Goal: Information Seeking & Learning: Learn about a topic

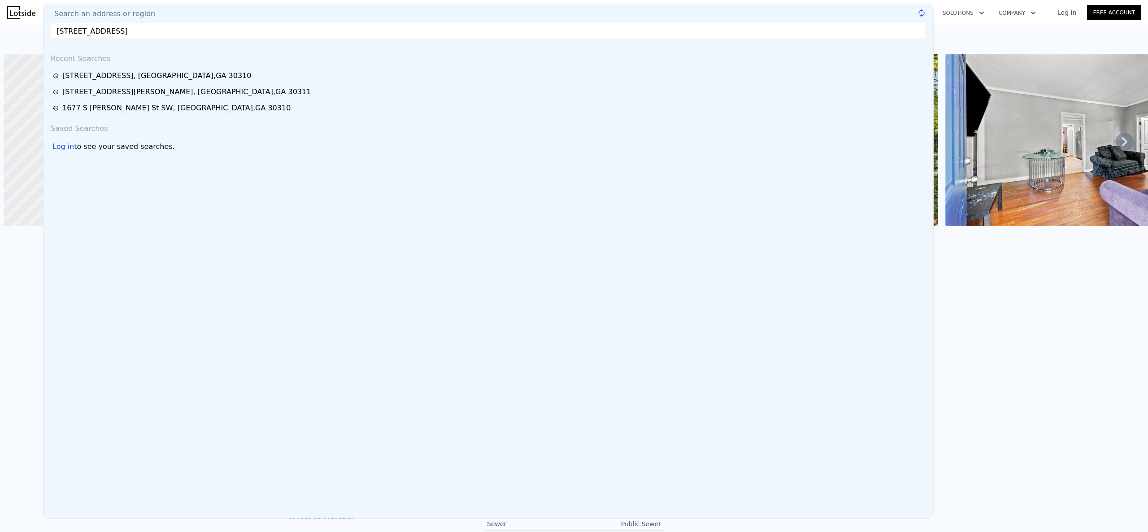
scroll to position [0, 4]
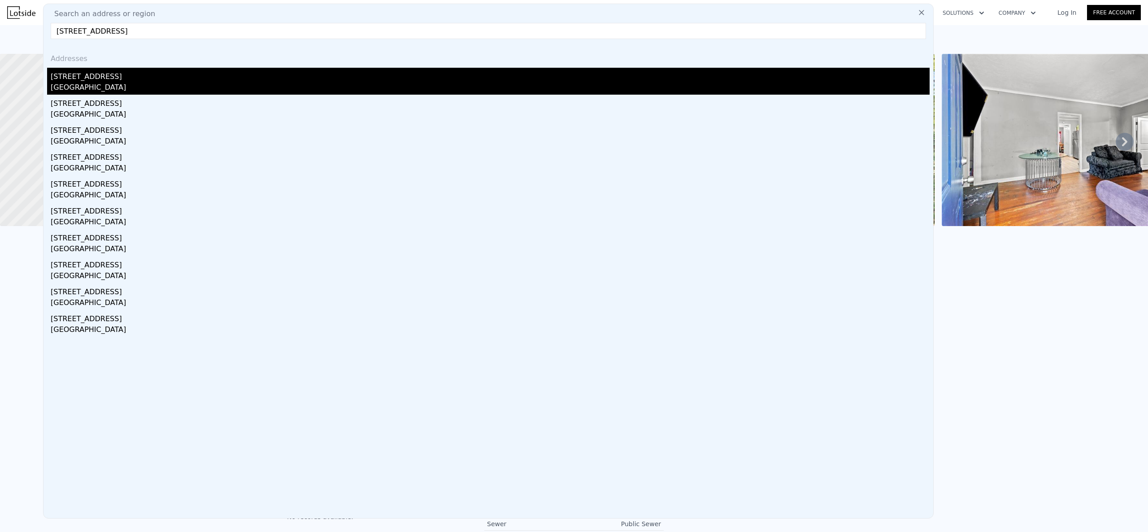
type input "[STREET_ADDRESS]"
click at [277, 86] on div "[GEOGRAPHIC_DATA]" at bounding box center [490, 88] width 879 height 13
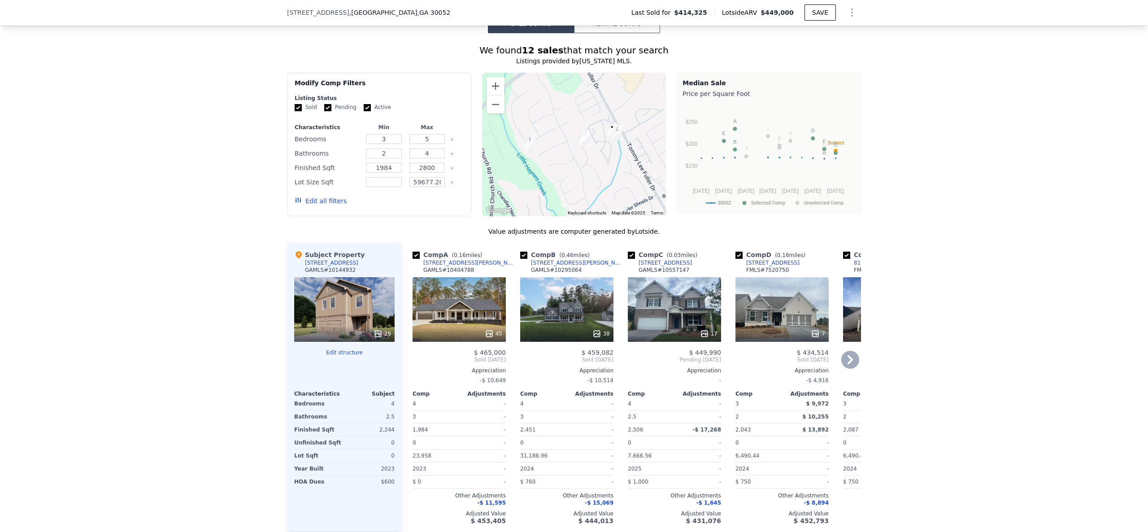
click at [841, 368] on icon at bounding box center [850, 360] width 18 height 18
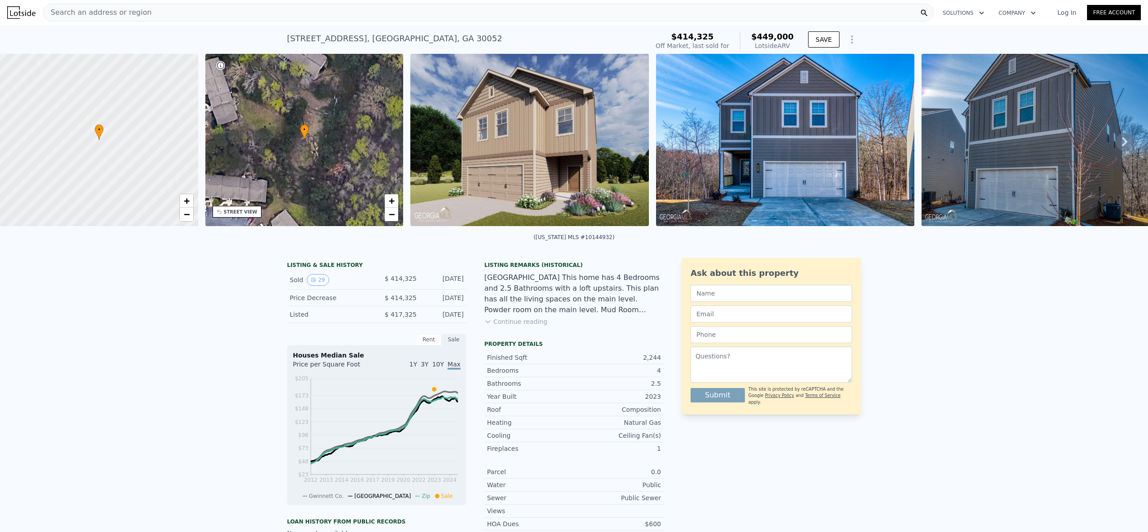
click at [316, 13] on div "Search an address or region" at bounding box center [488, 13] width 890 height 18
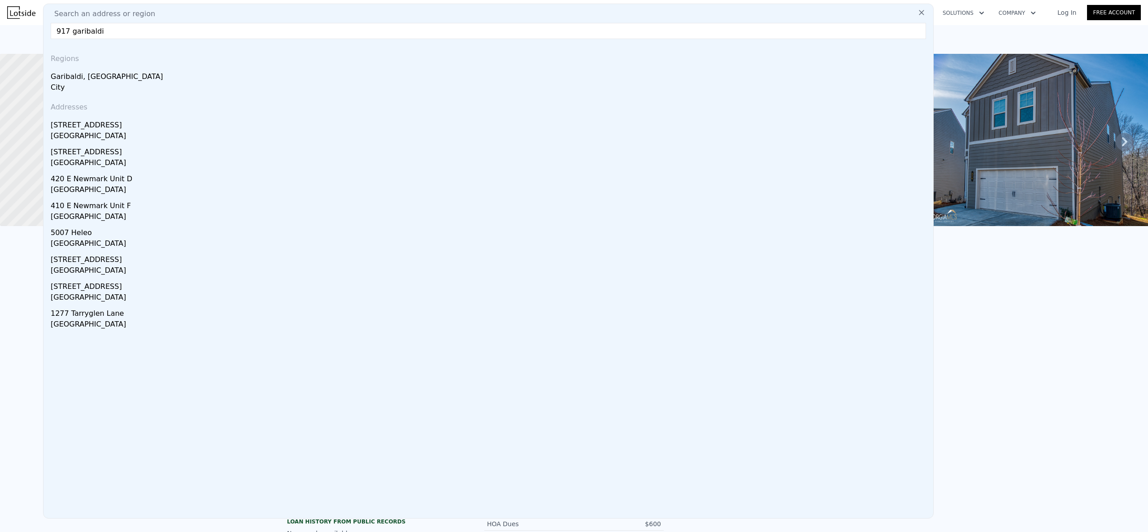
click at [215, 35] on input "917 garibaldi" at bounding box center [488, 31] width 875 height 16
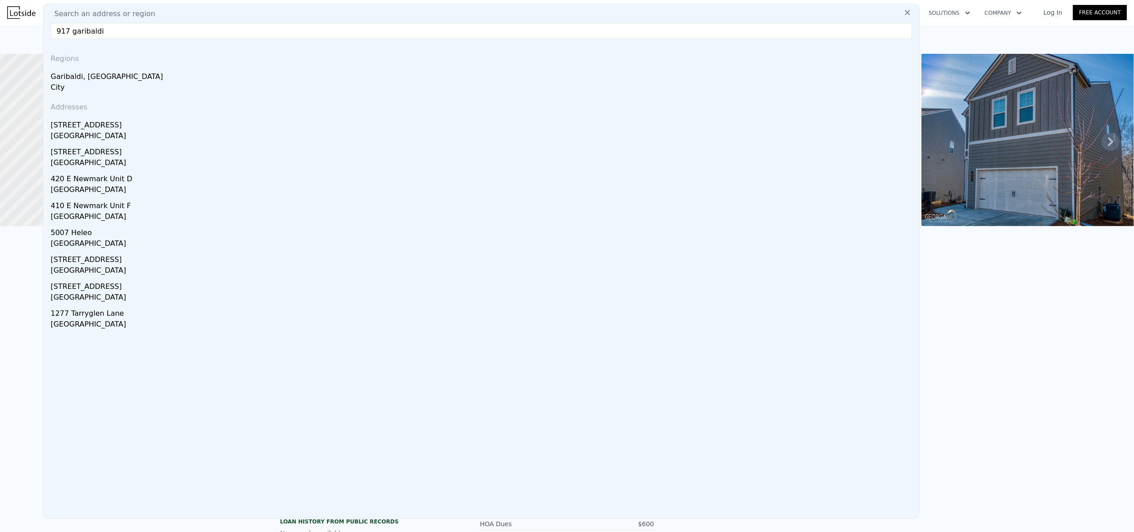
click at [215, 30] on input "917 garibaldi" at bounding box center [481, 31] width 861 height 16
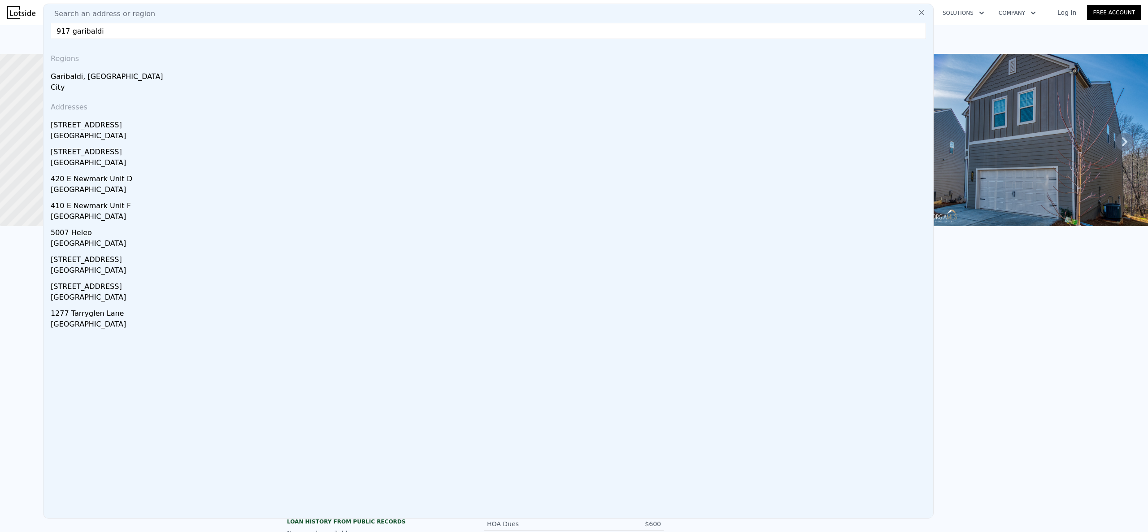
click at [215, 30] on input "917 garibaldi" at bounding box center [488, 31] width 875 height 16
click at [248, 30] on input "917 garibaldi" at bounding box center [488, 31] width 875 height 16
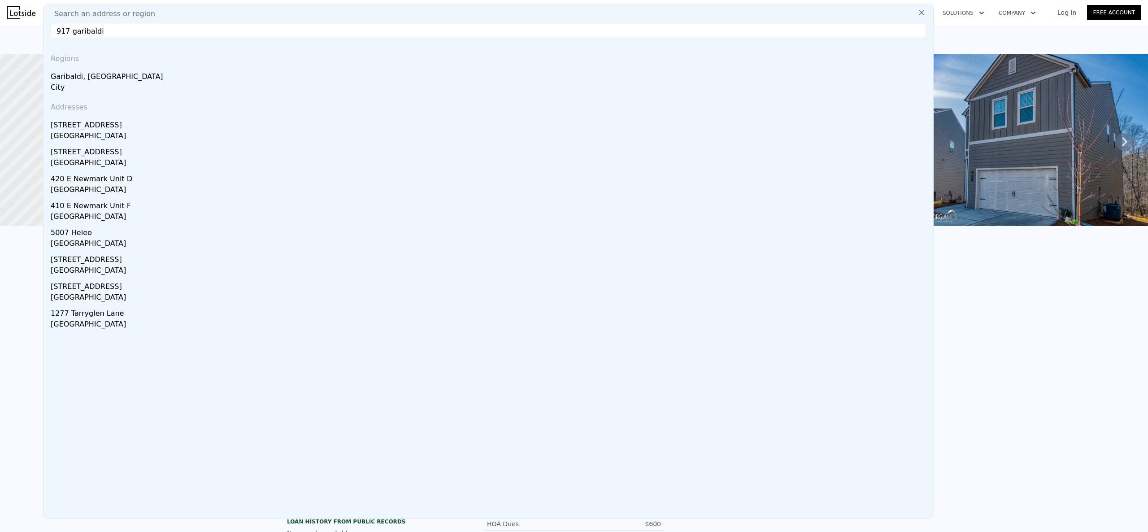
paste input "[GEOGRAPHIC_DATA]"
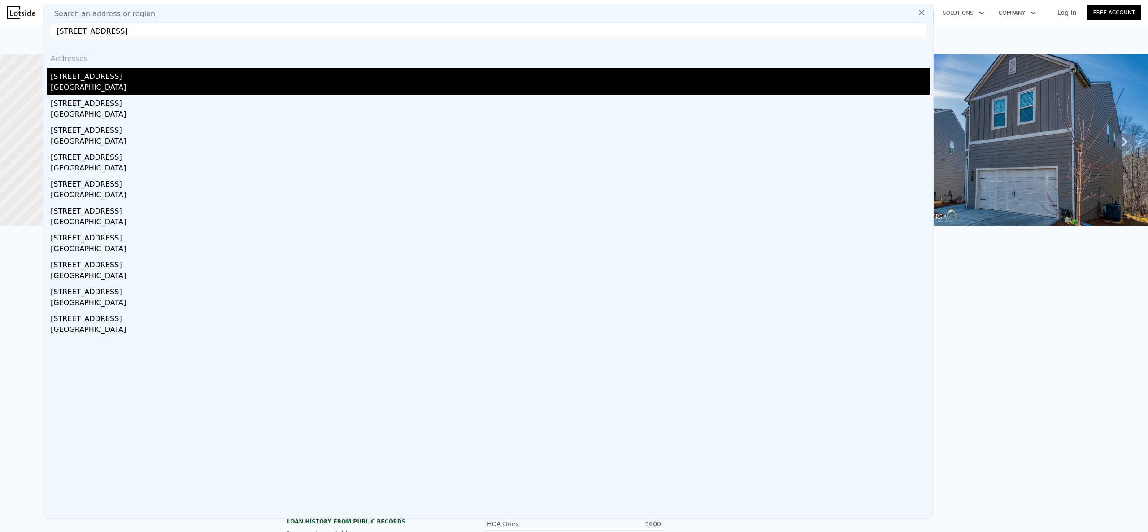
type input "[STREET_ADDRESS]"
click at [181, 83] on div "[GEOGRAPHIC_DATA]" at bounding box center [490, 88] width 879 height 13
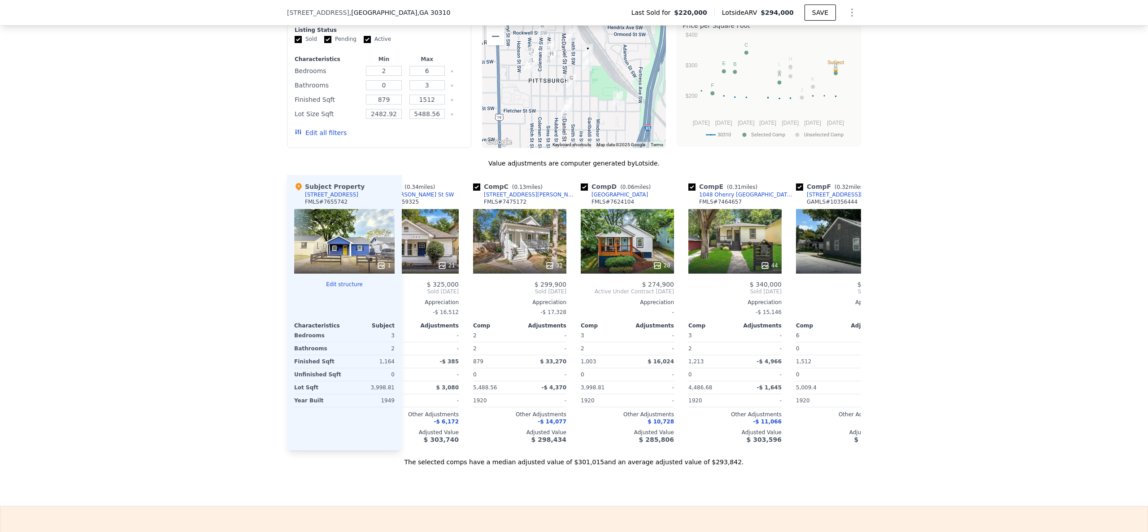
scroll to position [0, 167]
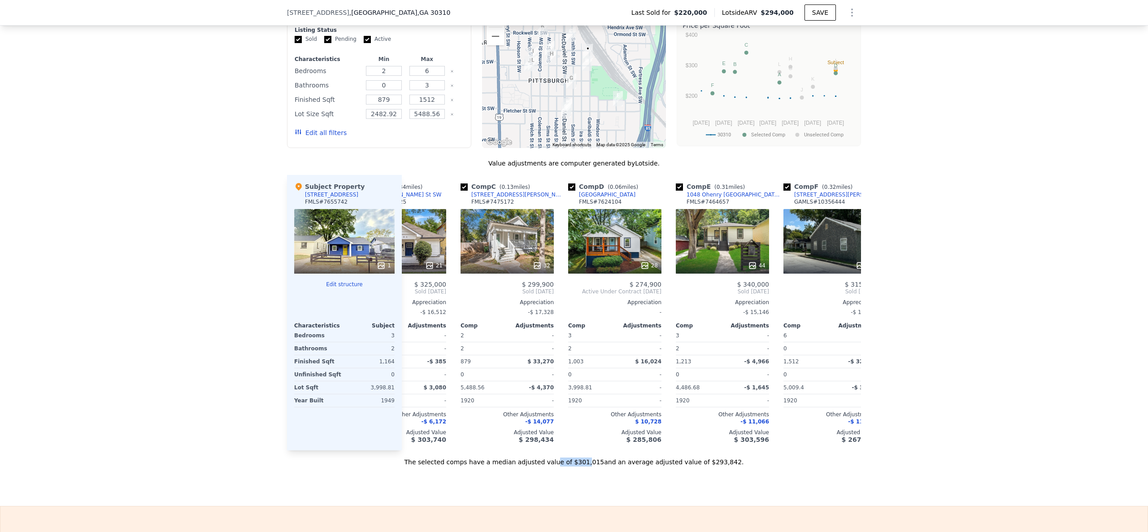
drag, startPoint x: 584, startPoint y: 499, endPoint x: 556, endPoint y: 494, distance: 27.8
click at [556, 494] on div "Sale Comps Rental Comps We found 12 sales that match your search Listings provi…" at bounding box center [574, 206] width 1148 height 599
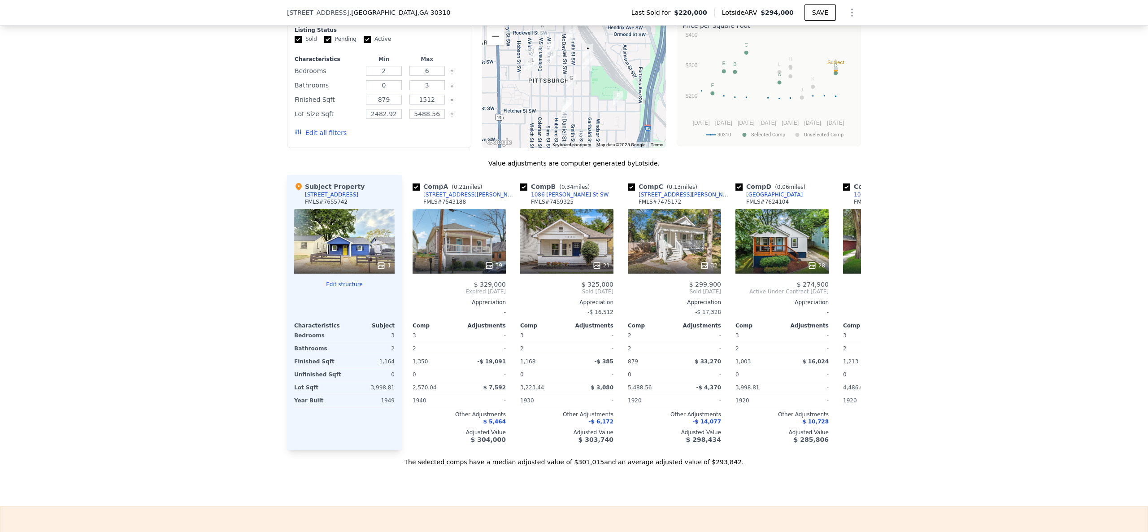
click at [379, 466] on div "The selected comps have a median adjusted value of $301,015 and an average adju…" at bounding box center [574, 458] width 574 height 16
click at [1007, 446] on div "We found 12 sales that match your search Listings provided by First Multiple Li…" at bounding box center [574, 215] width 1148 height 501
click at [637, 503] on div "Sale Comps Rental Comps We found 12 sales that match your search Listings provi…" at bounding box center [574, 206] width 1148 height 599
click at [97, 325] on div "We found 12 sales that match your search Listings provided by First Multiple Li…" at bounding box center [574, 215] width 1148 height 501
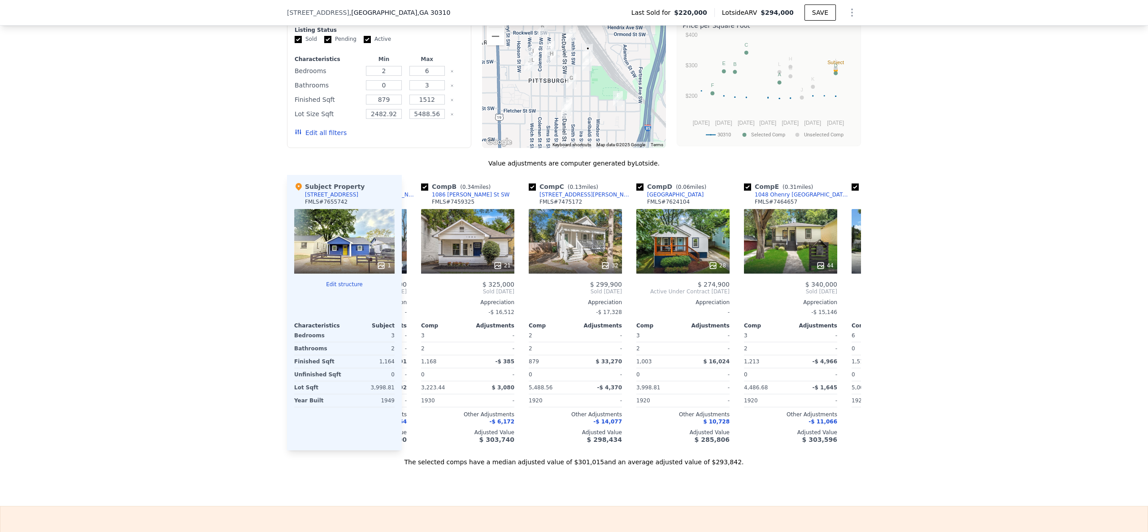
scroll to position [0, 119]
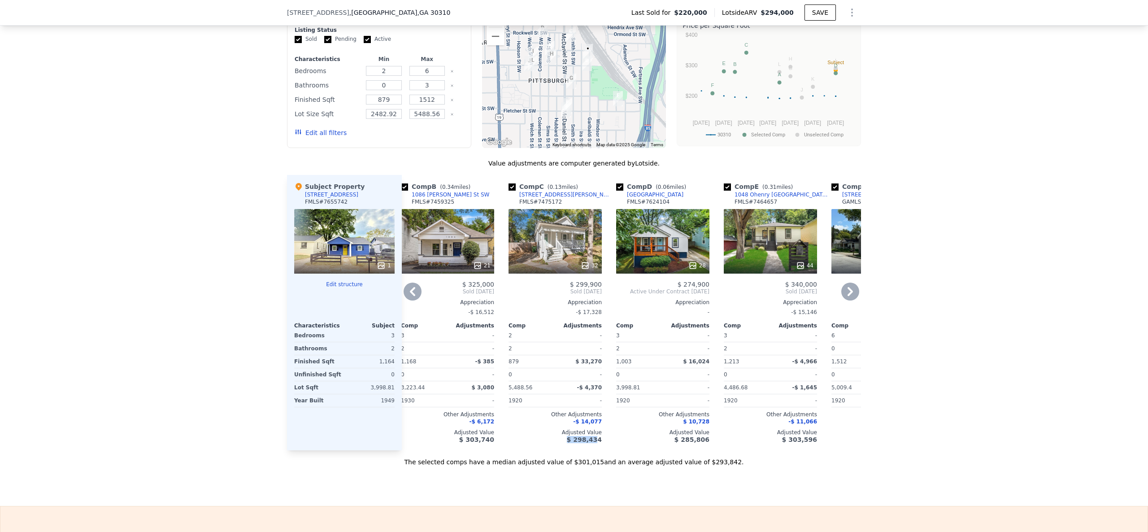
drag, startPoint x: 563, startPoint y: 464, endPoint x: 610, endPoint y: 464, distance: 46.2
click at [610, 450] on div "Comp A ( 0.21 miles) [STREET_ADDRESS][PERSON_NAME] # 7543188 39 $ 329,000 Expir…" at bounding box center [631, 312] width 459 height 275
click at [640, 466] on div "The selected comps have a median adjusted value of $301,015 and an average adju…" at bounding box center [574, 458] width 574 height 16
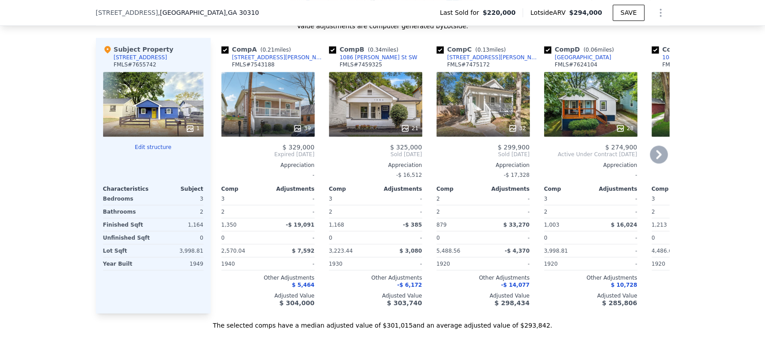
scroll to position [968, 0]
click at [659, 163] on icon at bounding box center [659, 154] width 18 height 18
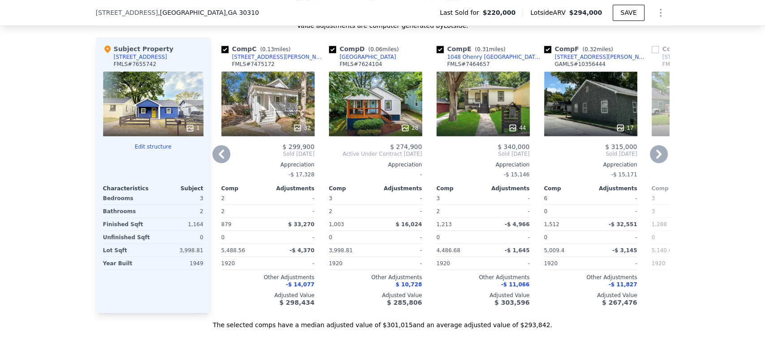
click at [659, 163] on icon at bounding box center [659, 154] width 18 height 18
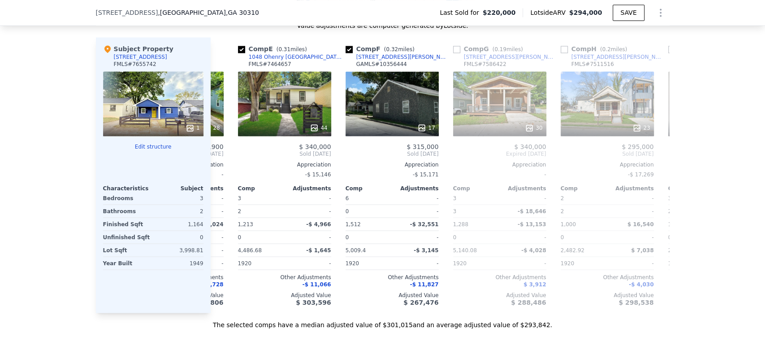
scroll to position [0, 430]
